Goal: Transaction & Acquisition: Book appointment/travel/reservation

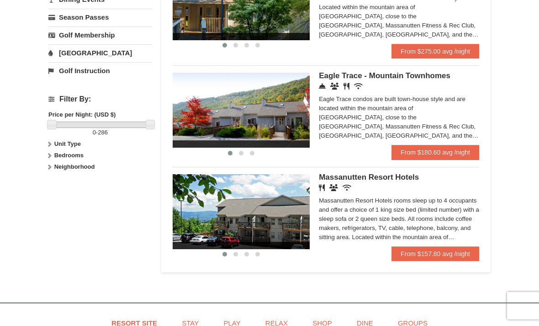
scroll to position [344, 0]
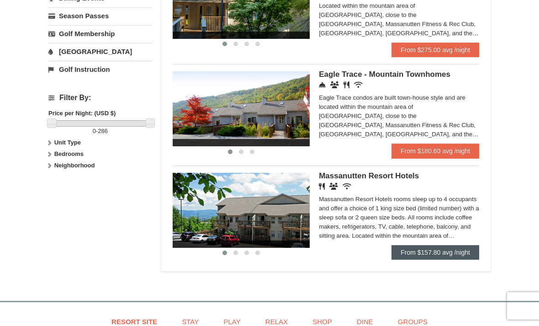
click at [446, 260] on link "From $157.80 avg /night" at bounding box center [436, 252] width 88 height 15
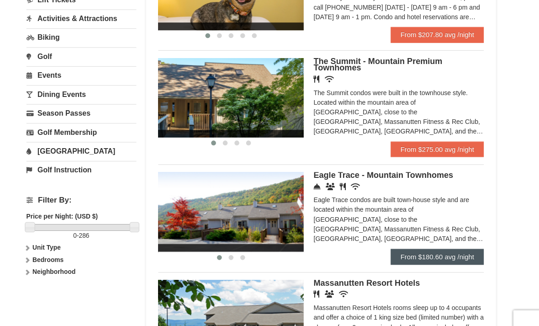
scroll to position [253, 0]
click at [423, 246] on link "From $180.60 avg /night" at bounding box center [436, 241] width 88 height 15
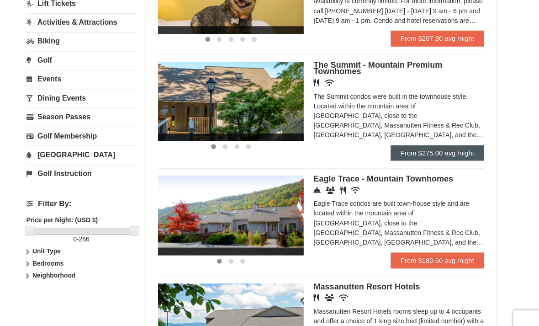
scroll to position [250, 0]
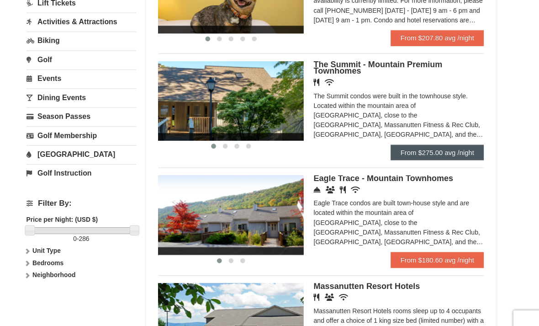
click at [409, 150] on link "From $275.00 avg /night" at bounding box center [436, 143] width 88 height 15
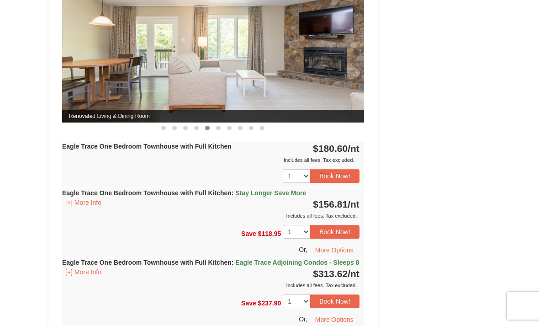
scroll to position [445, 0]
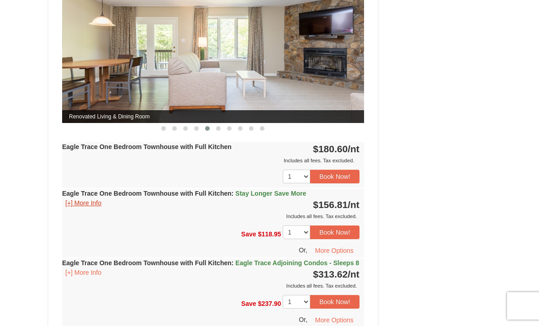
click at [84, 201] on button "[+] More Info" at bounding box center [83, 203] width 42 height 10
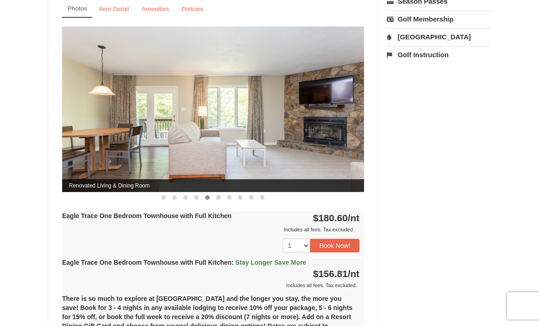
scroll to position [375, 0]
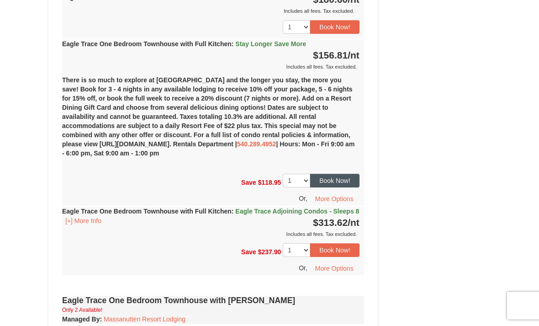
click at [340, 175] on button "Book Now!" at bounding box center [334, 181] width 49 height 14
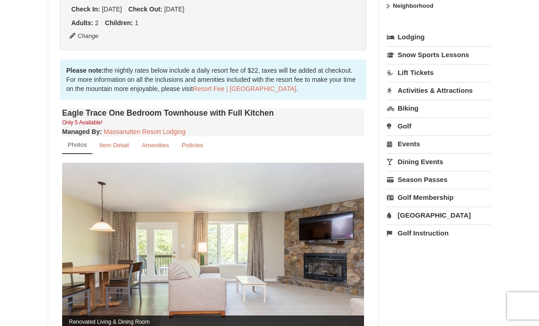
scroll to position [89, 0]
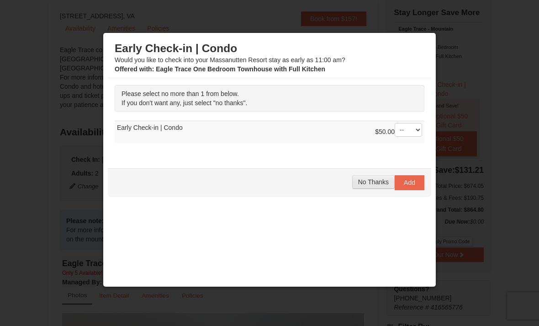
click at [369, 180] on span "No Thanks" at bounding box center [373, 181] width 31 height 7
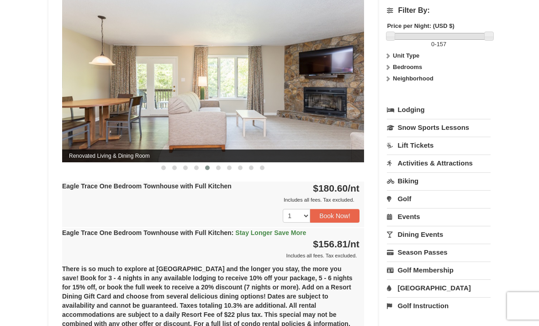
scroll to position [406, 0]
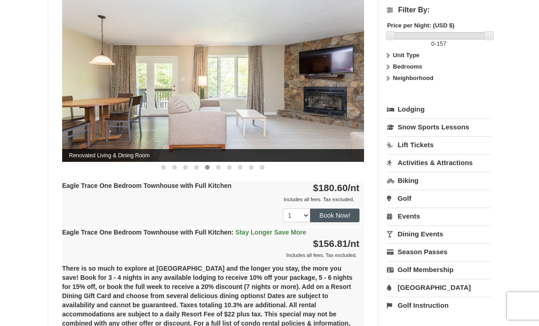
click at [335, 212] on button "Book Now!" at bounding box center [334, 215] width 49 height 14
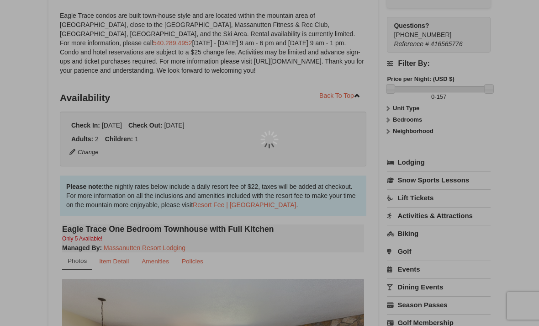
scroll to position [89, 0]
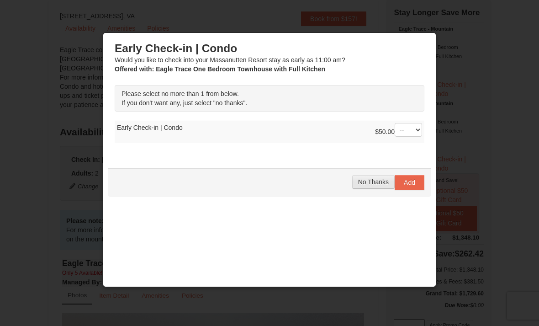
click at [367, 184] on span "No Thanks" at bounding box center [373, 181] width 31 height 7
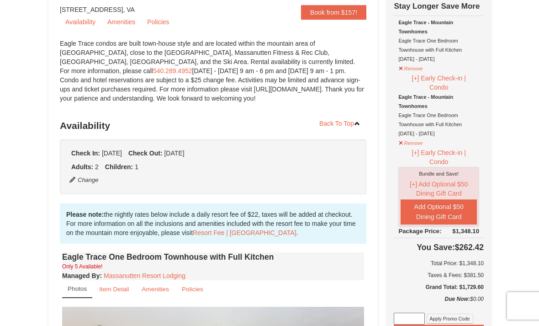
scroll to position [0, 0]
